Goal: Navigation & Orientation: Go to known website

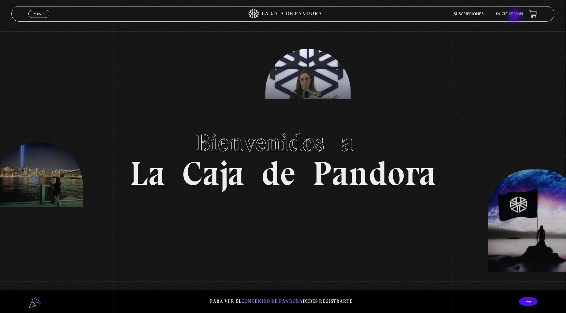
click at [516, 16] on li "Inicie sesión" at bounding box center [509, 14] width 27 height 10
click at [518, 12] on link "Inicie sesión" at bounding box center [509, 14] width 27 height 4
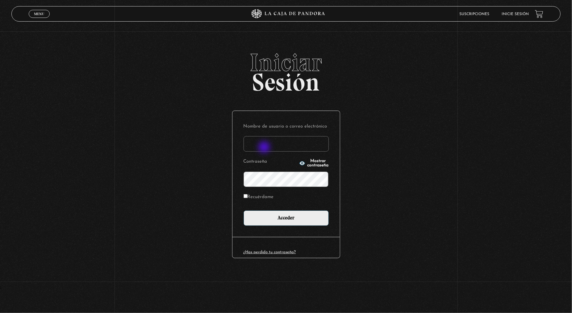
click at [265, 147] on input "Nombre de usuario o correo electrónico" at bounding box center [285, 143] width 85 height 15
click at [269, 152] on form "Nombre de usuario o correo electrónico ricardo.hernandez2@emerson.com Contraseñ…" at bounding box center [285, 174] width 85 height 104
click at [270, 148] on input "ricardo.hernandez2@emerson.com" at bounding box center [285, 143] width 85 height 15
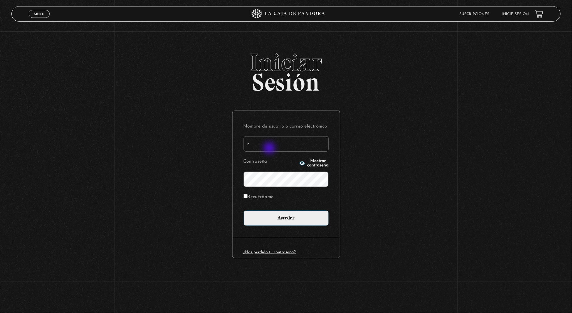
type input "rixardontthe@gmail.com"
click at [243, 211] on input "Acceder" at bounding box center [285, 218] width 85 height 15
